Goal: Complete application form

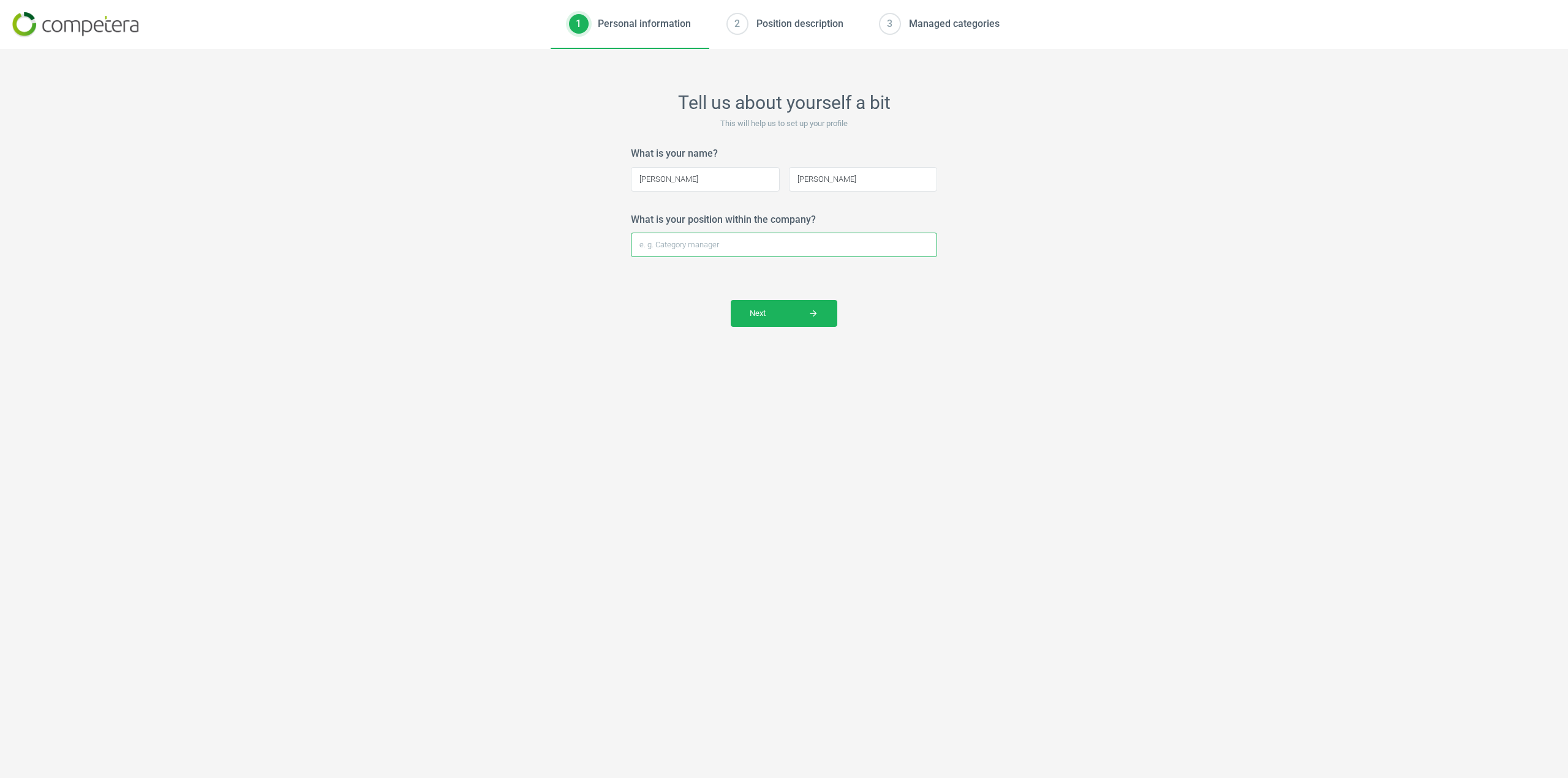
click at [742, 244] on input "What is your position within the company?" at bounding box center [784, 245] width 306 height 25
type input "Director of Business Intelligence"
click at [766, 317] on span "Next arrow_forward" at bounding box center [783, 313] width 69 height 11
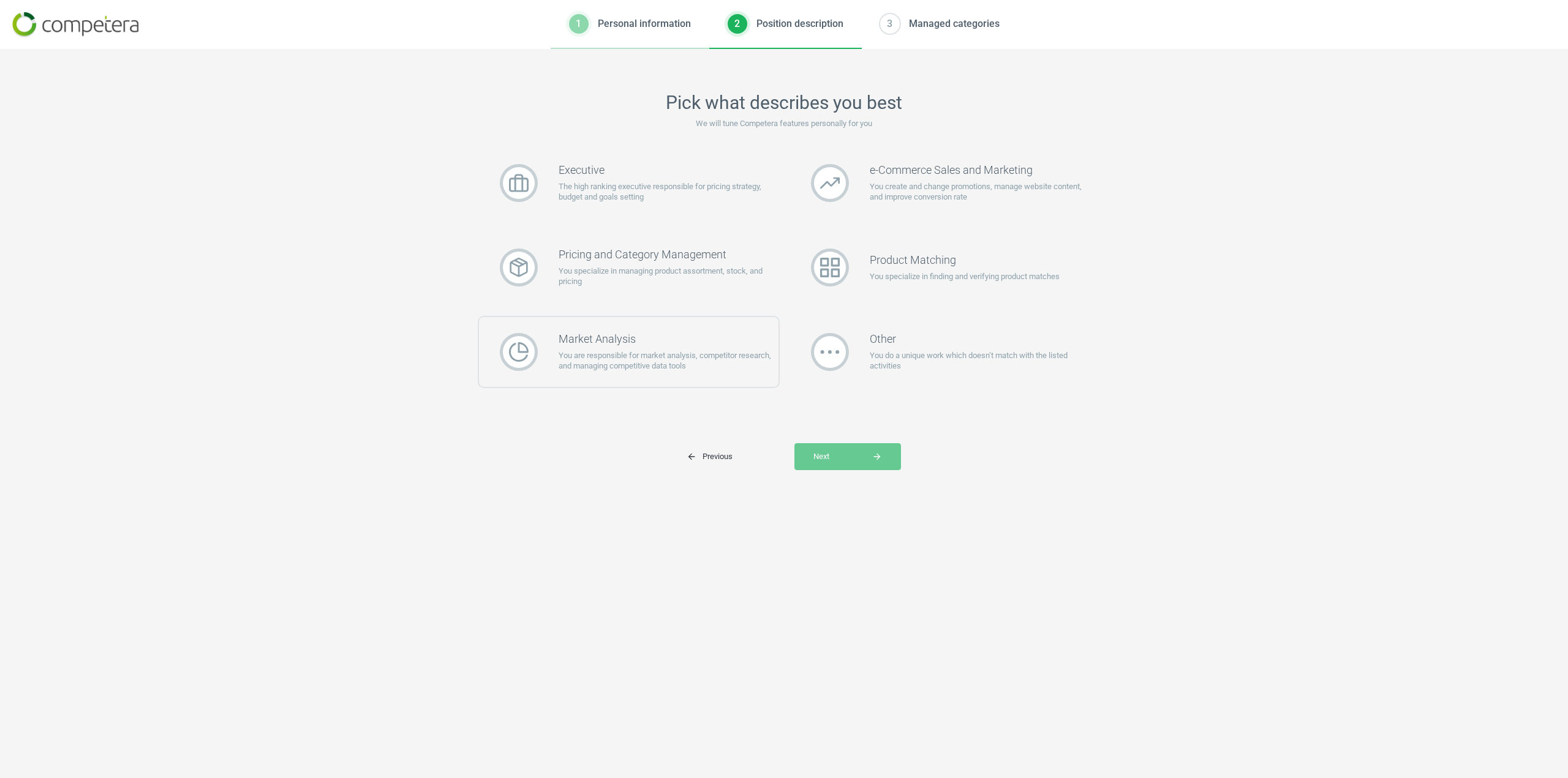
click at [637, 350] on p "You are responsible for market analysis, competitor research, and managing comp…" at bounding box center [669, 361] width 220 height 22
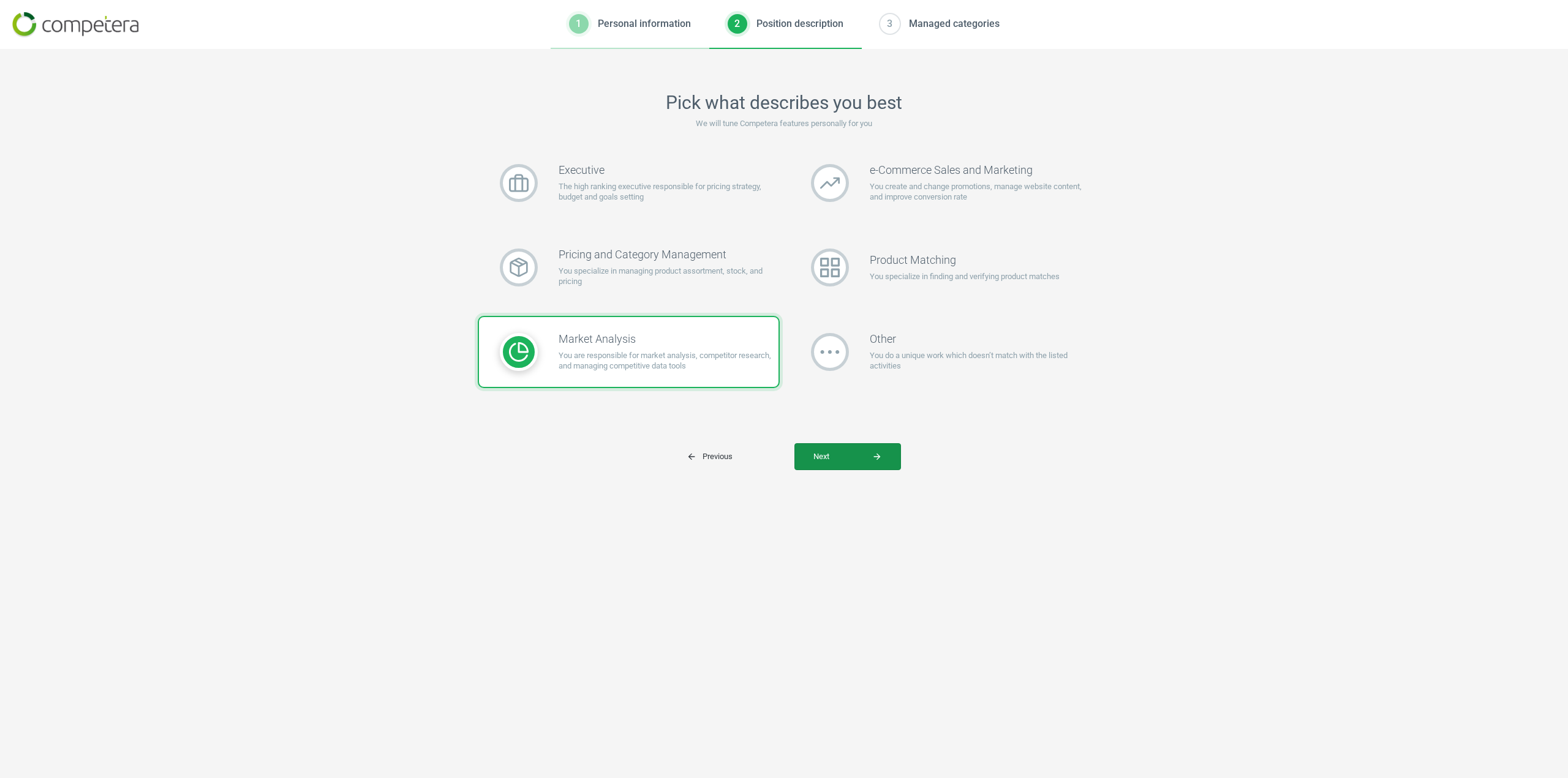
click at [827, 453] on span "Next arrow_forward" at bounding box center [847, 456] width 69 height 11
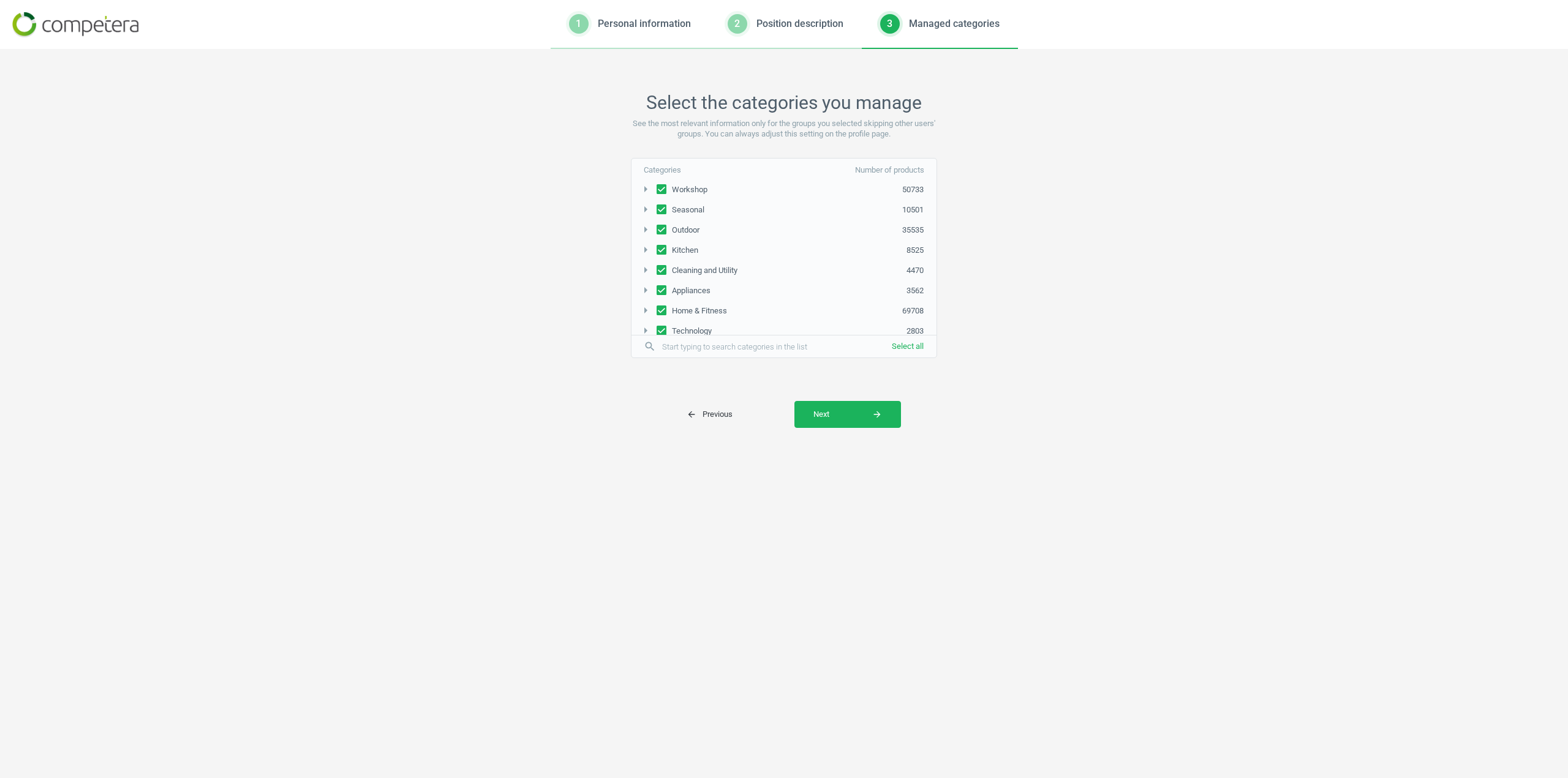
scroll to position [46, 0]
click at [838, 415] on span "Next arrow_forward" at bounding box center [847, 414] width 69 height 11
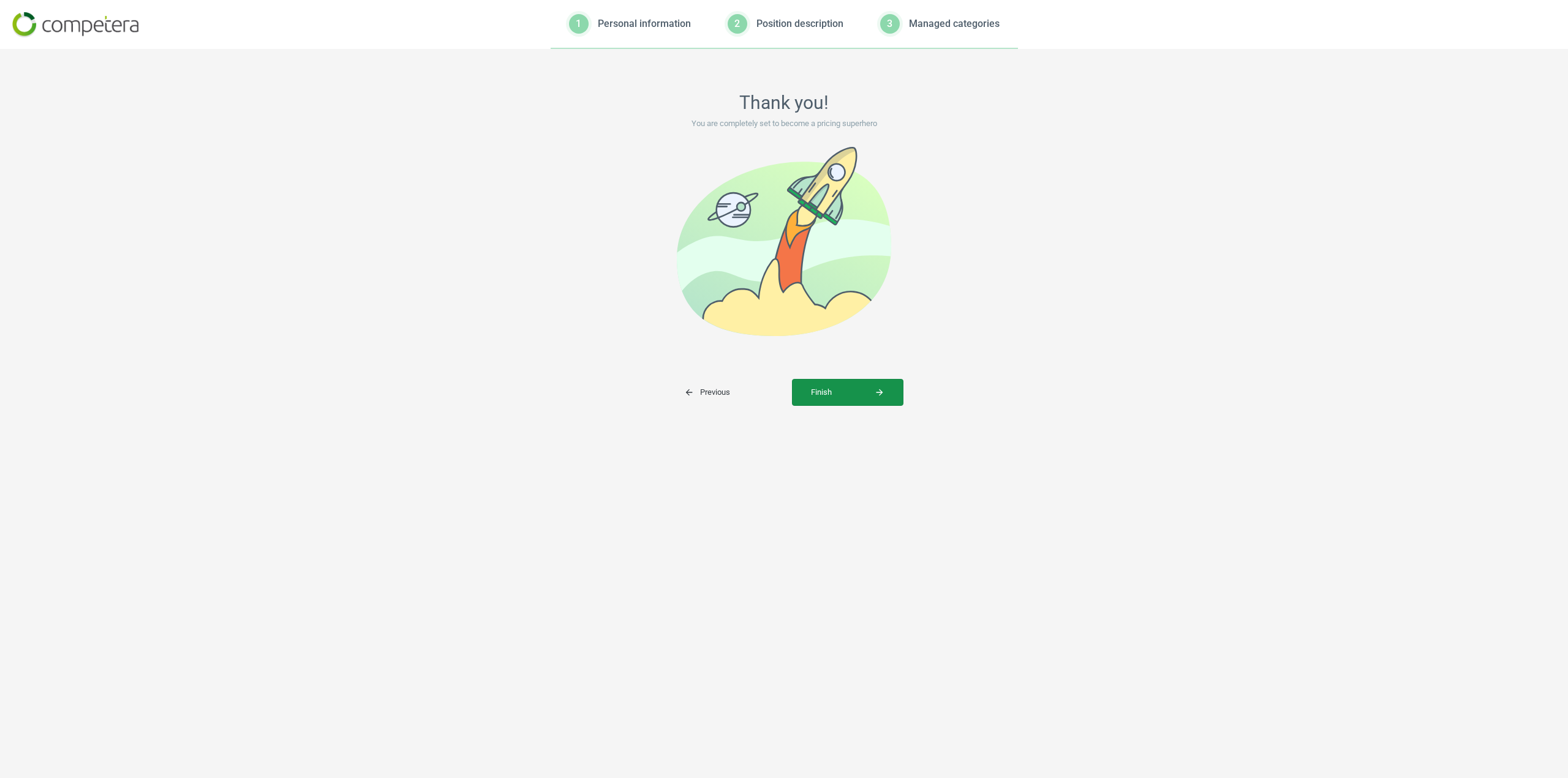
click at [810, 399] on button "Finish arrow_forward" at bounding box center [847, 392] width 112 height 27
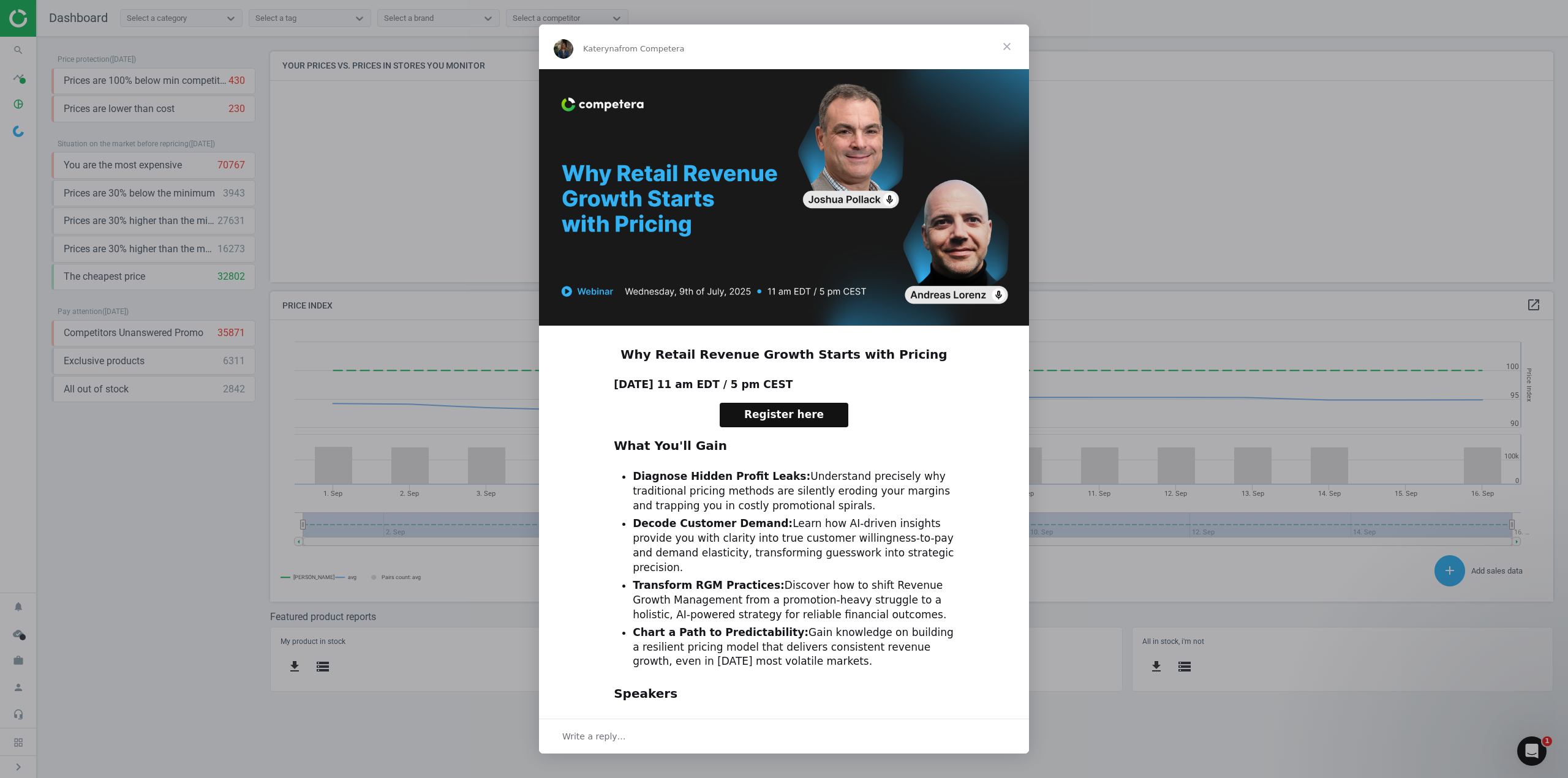
scroll to position [300, 1302]
click at [1008, 46] on span "Close" at bounding box center [1006, 46] width 44 height 44
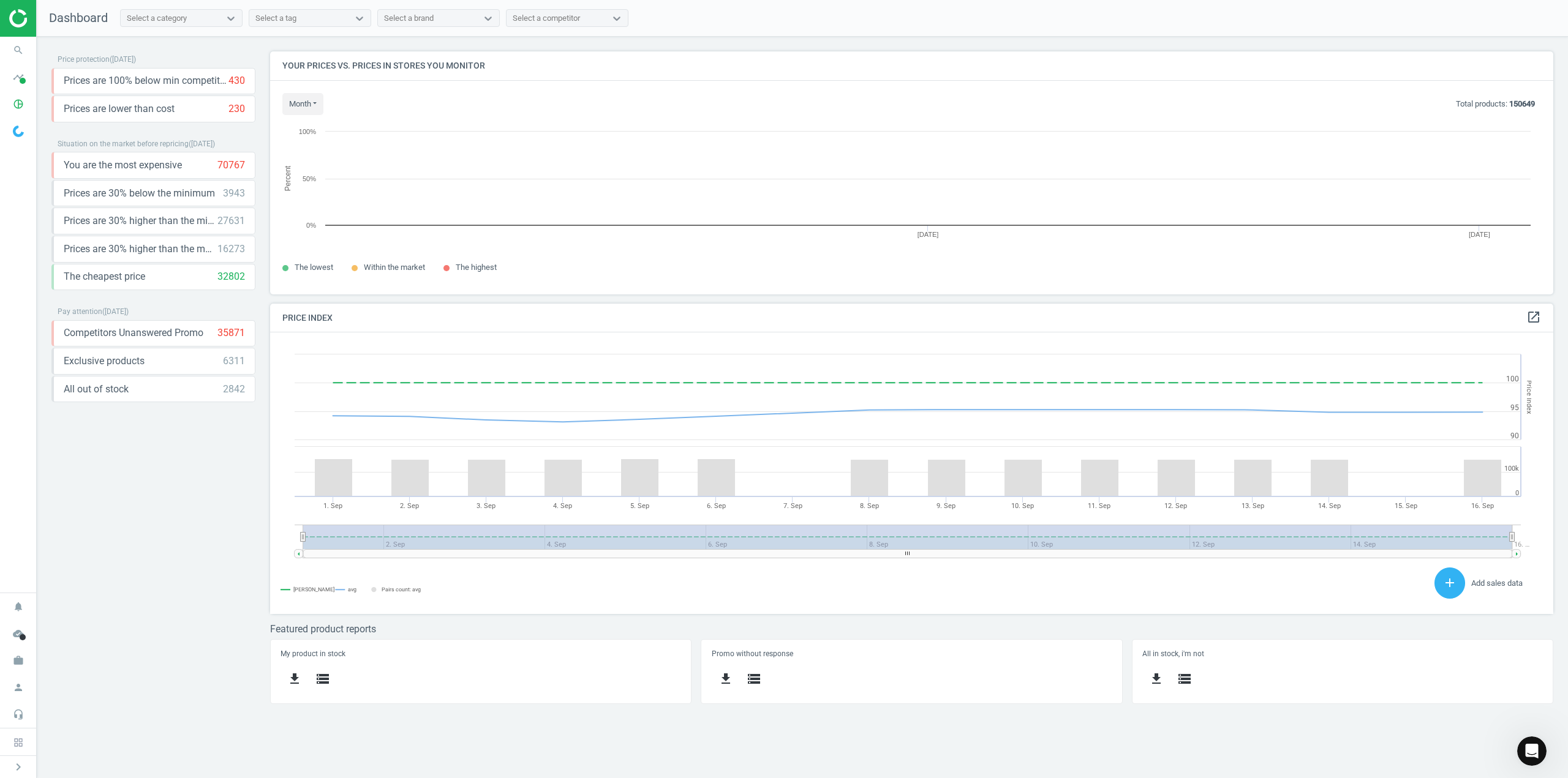
scroll to position [261, 1302]
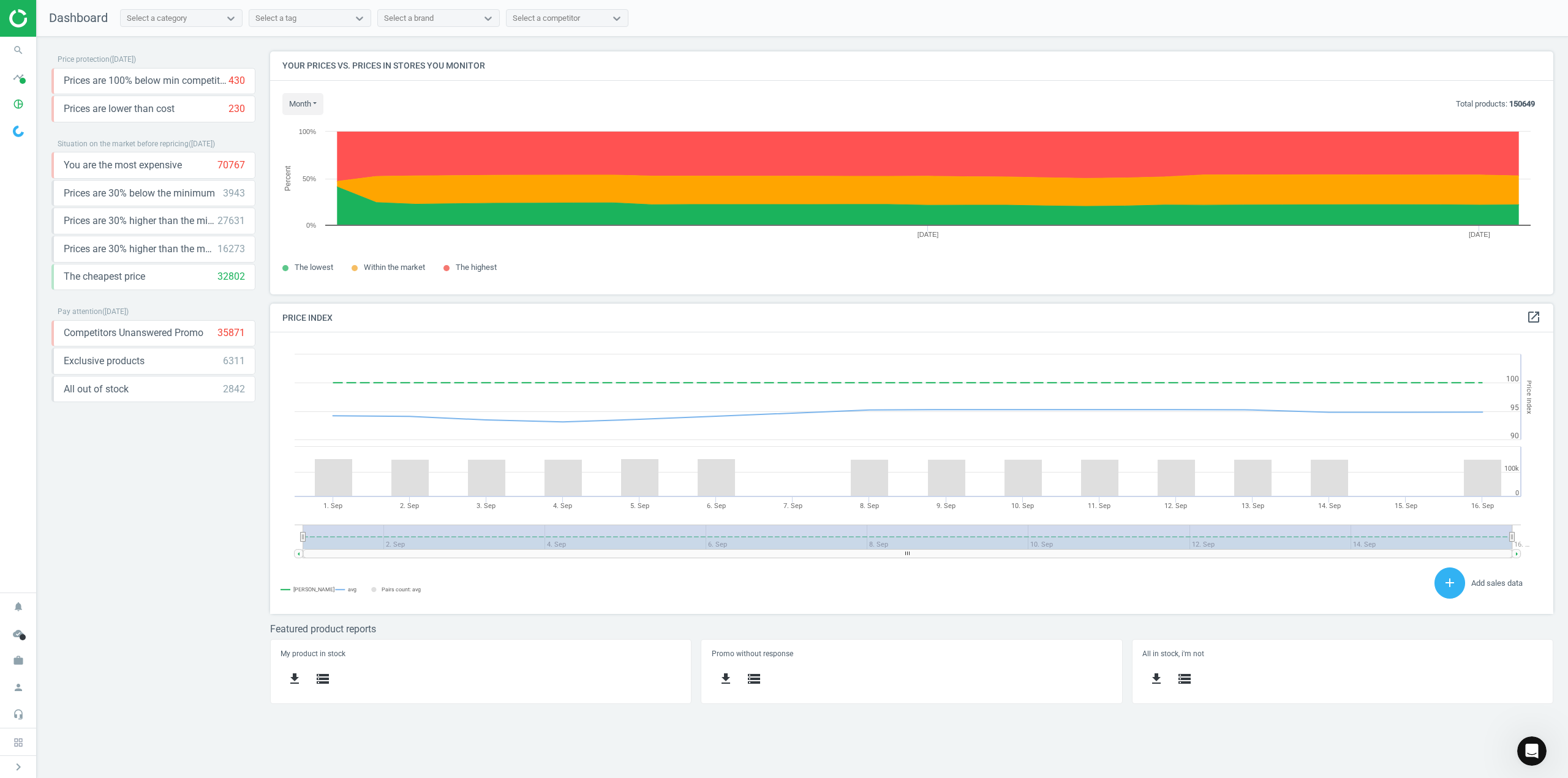
drag, startPoint x: 190, startPoint y: 1, endPoint x: 159, endPoint y: 499, distance: 499.0
click at [159, 499] on div "Price protection ( 16.09.25 ) Prices are 100% below min competitor 430 keyboard…" at bounding box center [153, 382] width 204 height 662
